Goal: Use online tool/utility: Utilize a website feature to perform a specific function

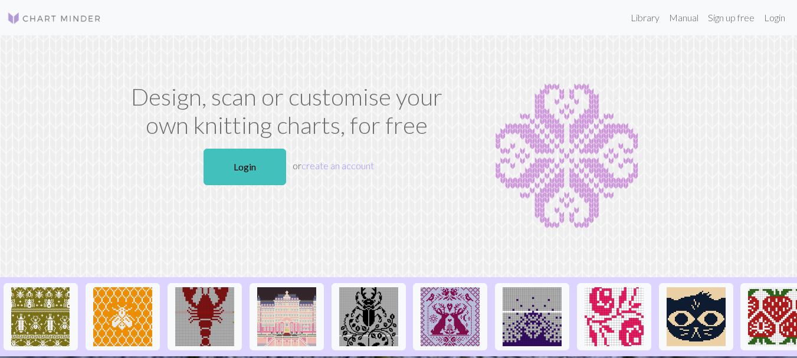
click at [260, 173] on link "Login" at bounding box center [245, 167] width 83 height 37
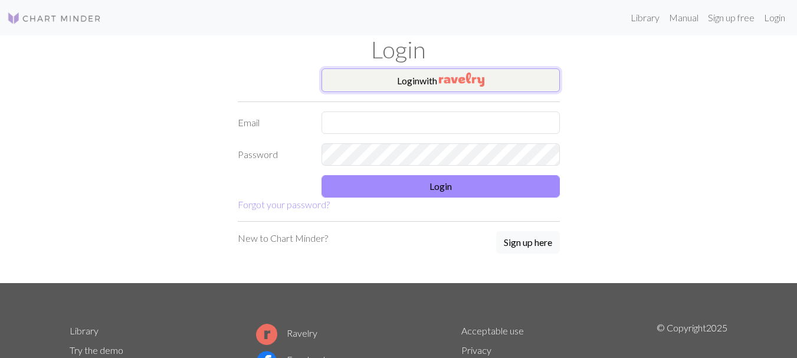
click at [429, 84] on button "Login with" at bounding box center [441, 80] width 238 height 24
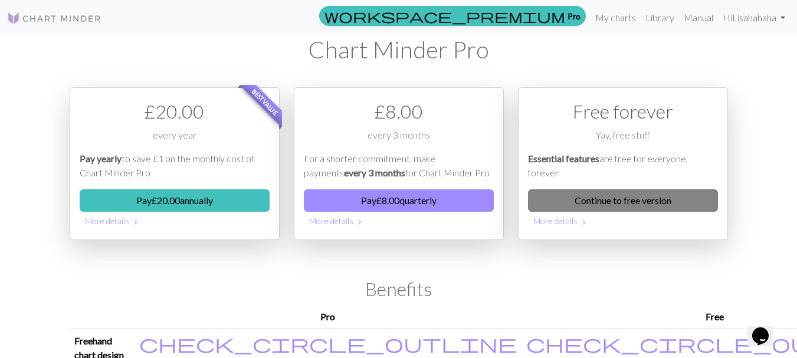
click at [552, 208] on link "Continue to free version" at bounding box center [623, 200] width 190 height 22
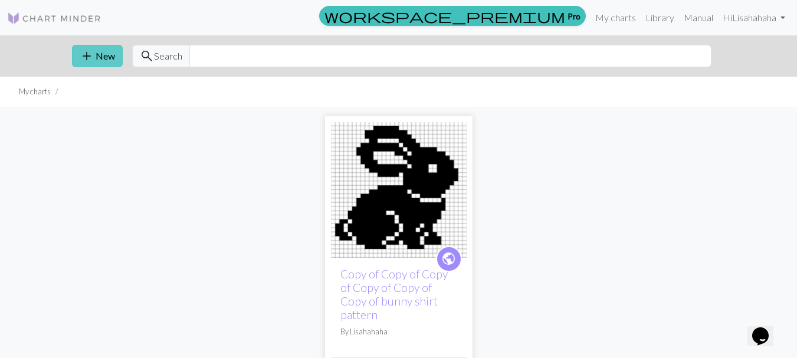
click at [95, 47] on button "add New" at bounding box center [97, 56] width 51 height 22
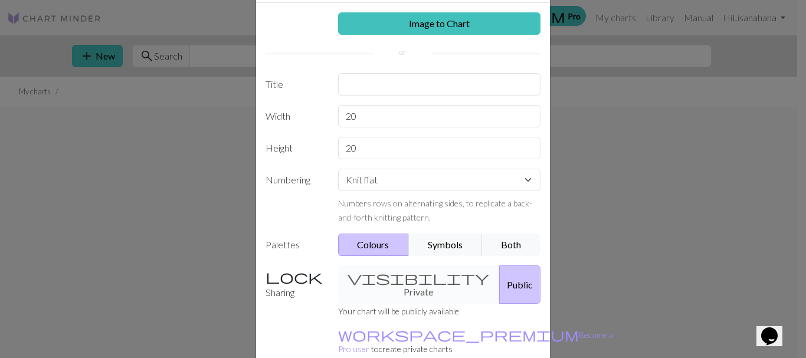
scroll to position [52, 0]
drag, startPoint x: 372, startPoint y: 121, endPoint x: 277, endPoint y: 131, distance: 94.9
click at [277, 131] on div "Image to Chart Title Width 20 Height 20 Numbering Knit flat Knit in the round L…" at bounding box center [403, 192] width 294 height 381
type input "100"
drag, startPoint x: 359, startPoint y: 143, endPoint x: 265, endPoint y: 160, distance: 95.9
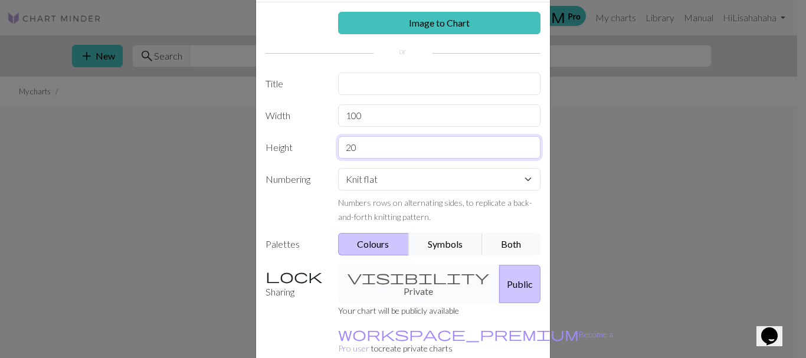
click at [265, 160] on div "Image to Chart Title Width 100 Height 20 Numbering Knit flat Knit in the round …" at bounding box center [403, 192] width 294 height 381
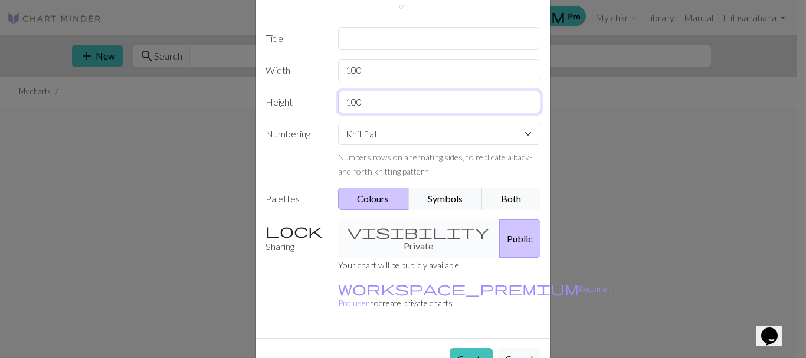
scroll to position [108, 0]
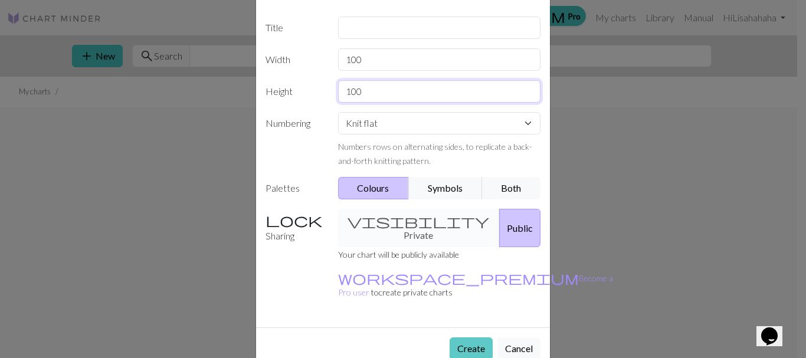
type input "100"
click at [467, 337] on button "Create" at bounding box center [471, 348] width 43 height 22
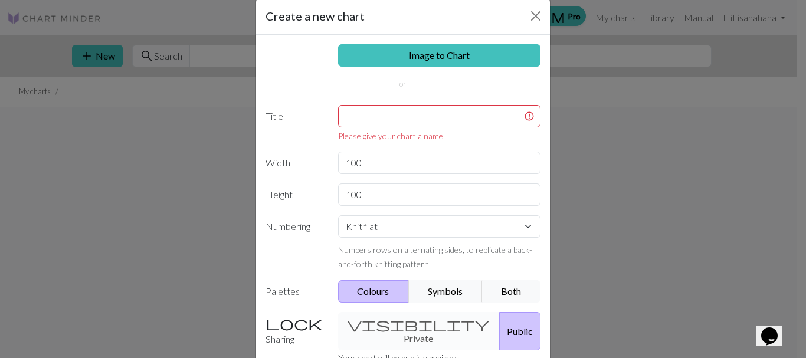
scroll to position [18, 0]
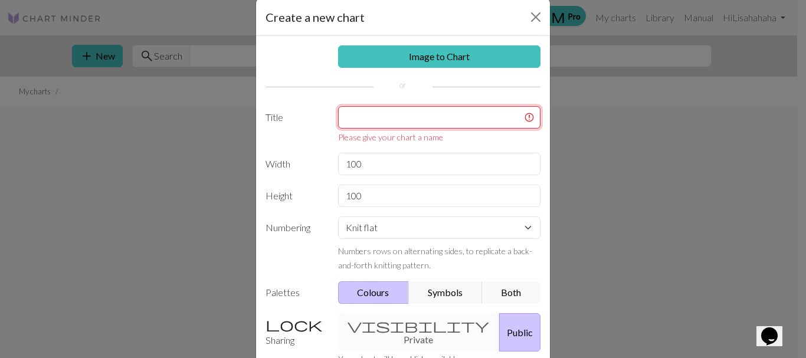
click at [384, 125] on input "text" at bounding box center [439, 117] width 203 height 22
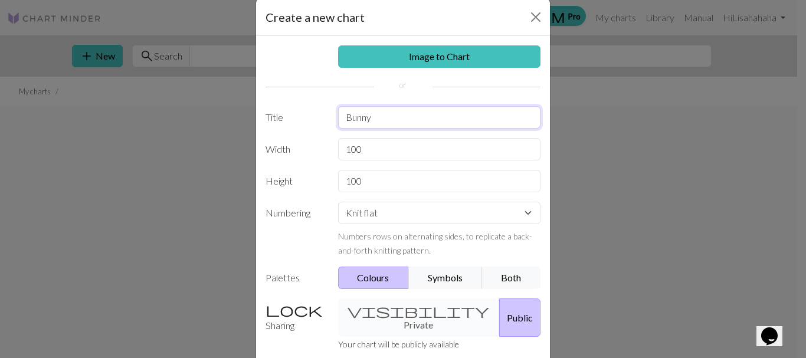
scroll to position [108, 0]
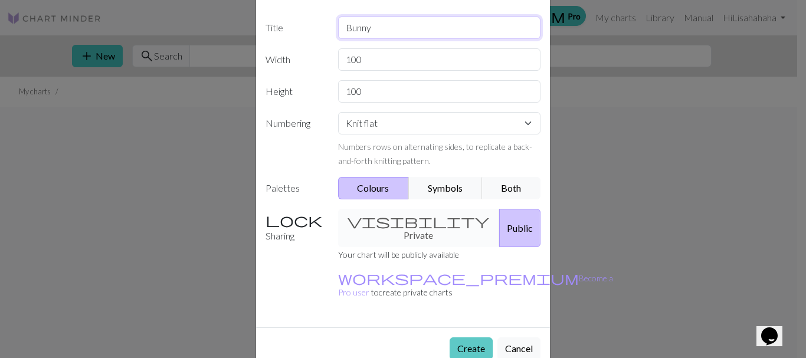
type input "Bunny"
click at [461, 337] on button "Create" at bounding box center [471, 348] width 43 height 22
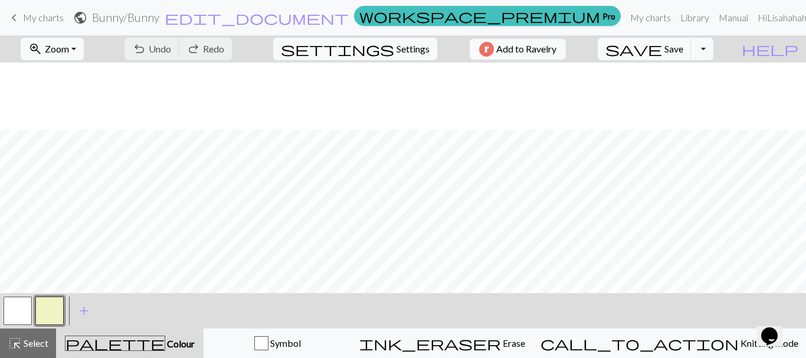
scroll to position [205, 0]
click at [396, 46] on span "Settings" at bounding box center [412, 49] width 33 height 14
select select "aran"
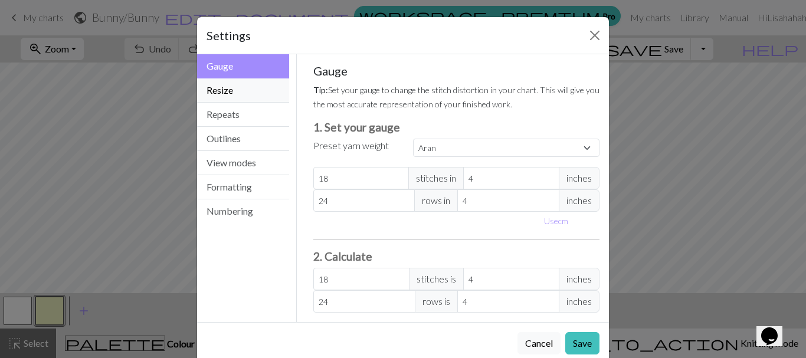
click at [239, 85] on button "Resize" at bounding box center [243, 90] width 92 height 24
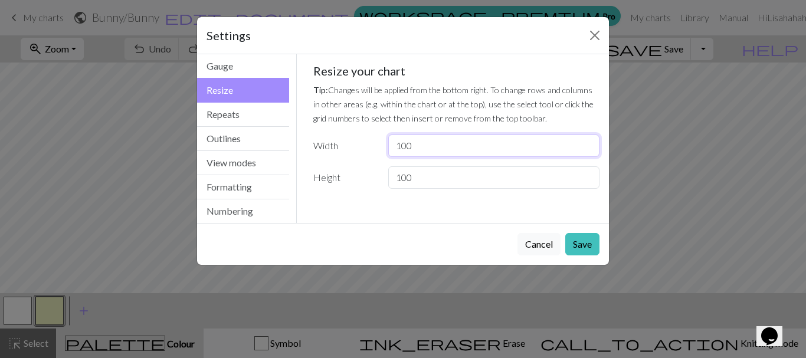
drag, startPoint x: 430, startPoint y: 142, endPoint x: 319, endPoint y: 138, distance: 110.4
click at [319, 138] on div "Width 100" at bounding box center [456, 146] width 301 height 22
drag, startPoint x: 411, startPoint y: 150, endPoint x: 333, endPoint y: 160, distance: 78.4
click at [333, 160] on div "Resize your chart Tip: Changes will be applied from the bottom right. To change…" at bounding box center [456, 126] width 287 height 125
type input "80"
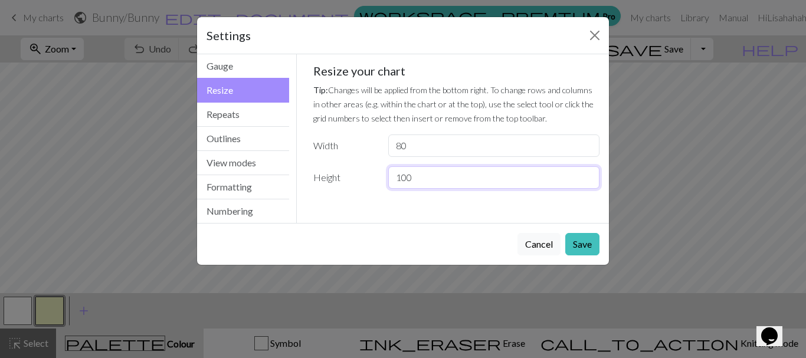
drag, startPoint x: 423, startPoint y: 182, endPoint x: 301, endPoint y: 208, distance: 124.7
click at [301, 208] on div "Gauge Tip: Set your gauge to change the stitch distortion in your chart. This w…" at bounding box center [457, 138] width 320 height 169
type input "80"
click at [575, 241] on button "Save" at bounding box center [582, 244] width 34 height 22
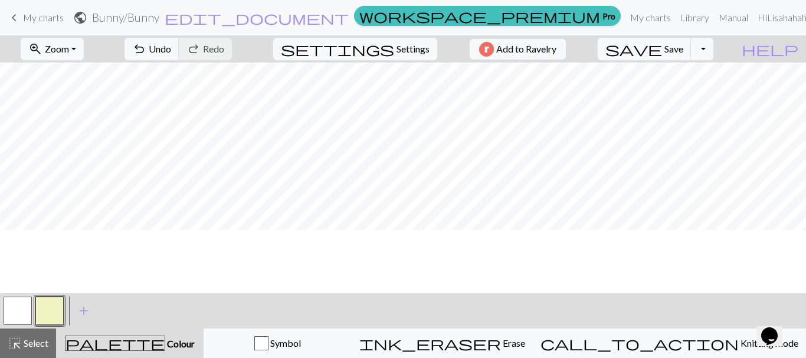
scroll to position [0, 0]
click at [398, 48] on span "Settings" at bounding box center [412, 49] width 33 height 14
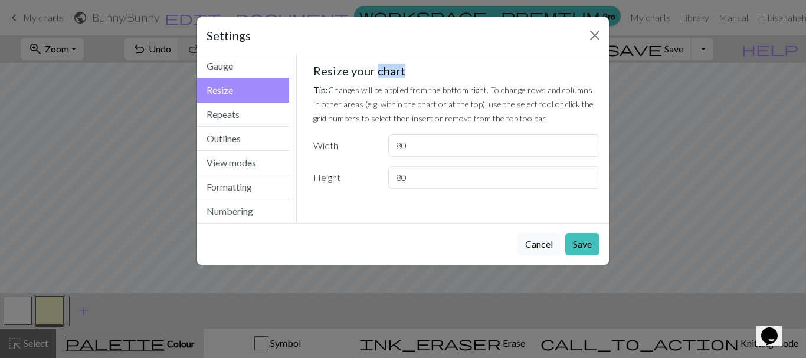
click at [398, 64] on h5 "Resize your chart" at bounding box center [456, 71] width 287 height 14
drag, startPoint x: 422, startPoint y: 139, endPoint x: 322, endPoint y: 147, distance: 100.6
click at [322, 147] on div "Width 80" at bounding box center [456, 146] width 301 height 22
type input "75"
drag, startPoint x: 409, startPoint y: 177, endPoint x: 363, endPoint y: 171, distance: 47.1
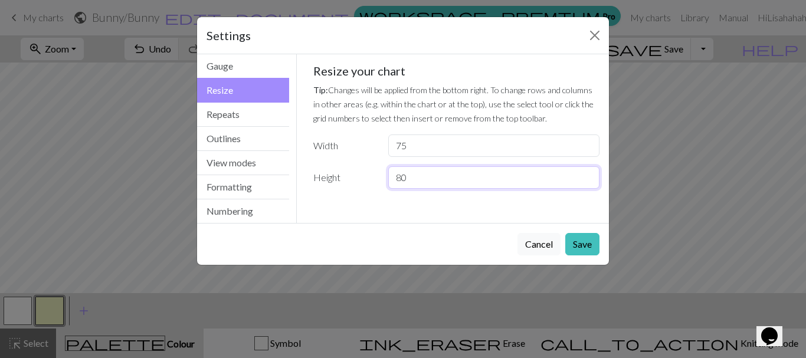
click at [363, 171] on div "Height 80" at bounding box center [456, 177] width 301 height 22
type input "75"
click at [573, 244] on button "Save" at bounding box center [582, 244] width 34 height 22
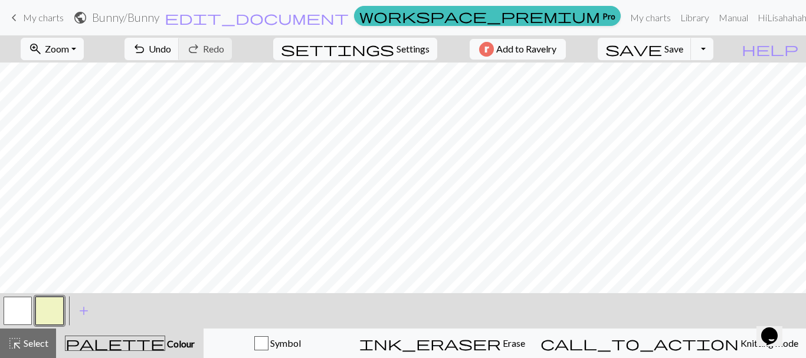
click at [45, 306] on button "button" at bounding box center [49, 311] width 28 height 28
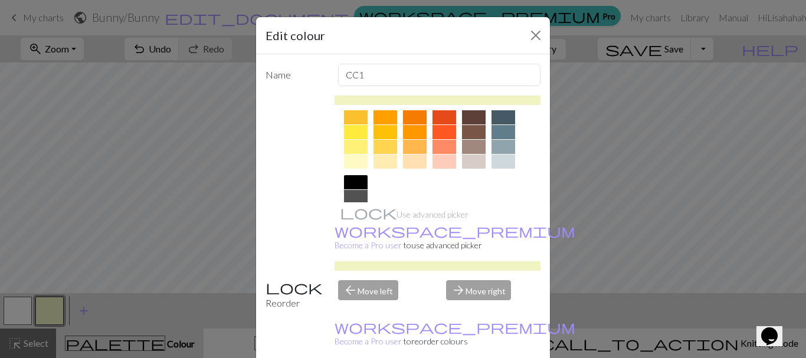
scroll to position [183, 0]
click at [352, 179] on div at bounding box center [356, 182] width 24 height 14
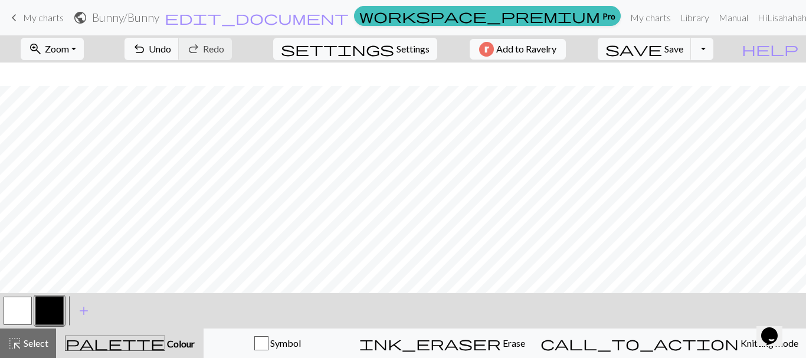
scroll to position [24, 0]
click at [171, 53] on span "Undo" at bounding box center [160, 48] width 22 height 11
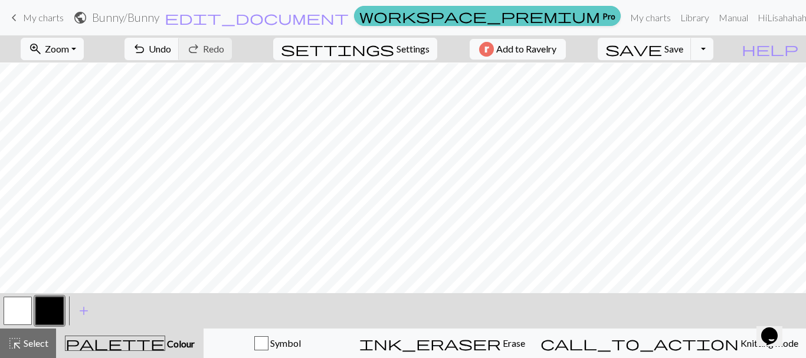
scroll to position [27, 0]
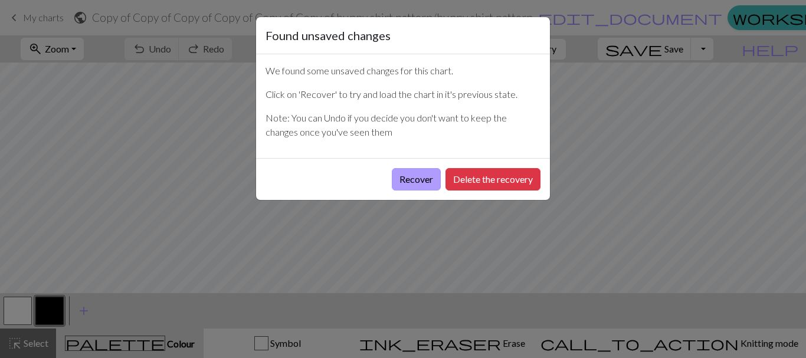
click at [419, 177] on button "Recover" at bounding box center [416, 179] width 49 height 22
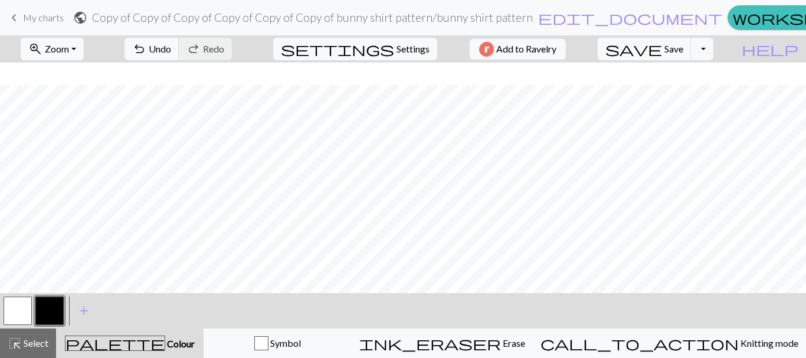
scroll to position [173, 0]
click at [171, 52] on span "Undo" at bounding box center [160, 48] width 22 height 11
